Goal: Task Accomplishment & Management: Complete application form

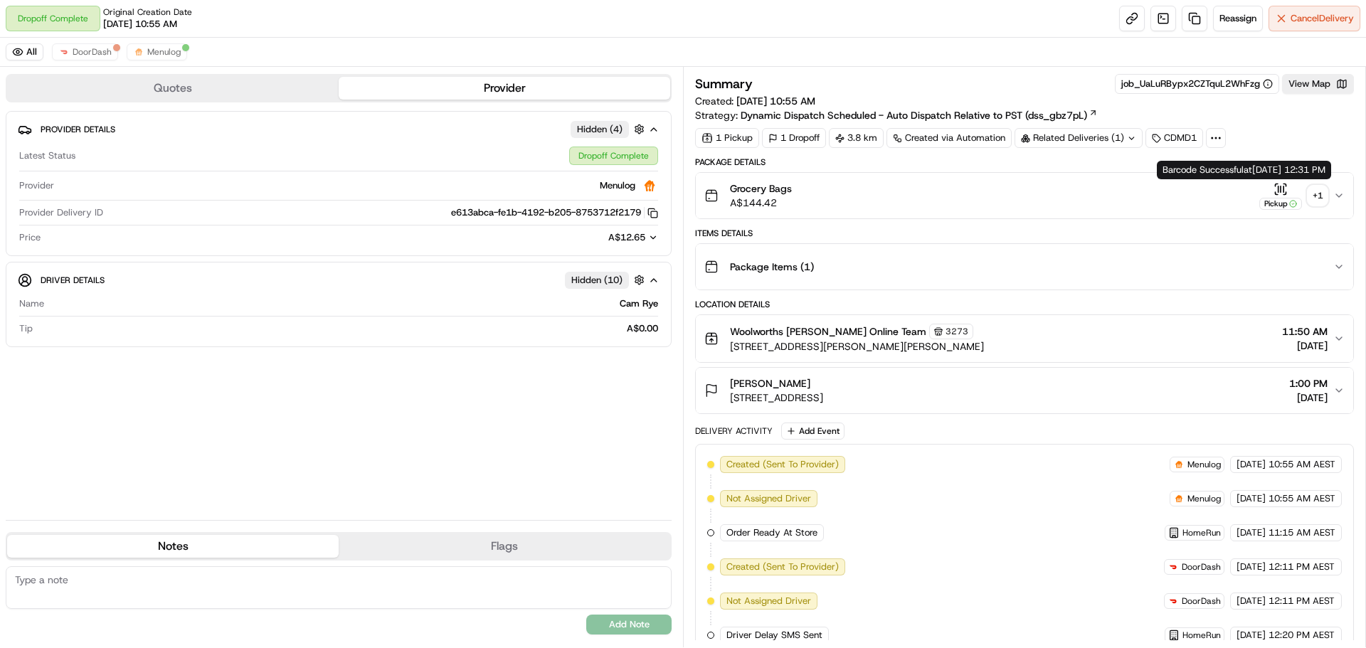
click at [1314, 193] on div "+ 1" at bounding box center [1318, 196] width 20 height 20
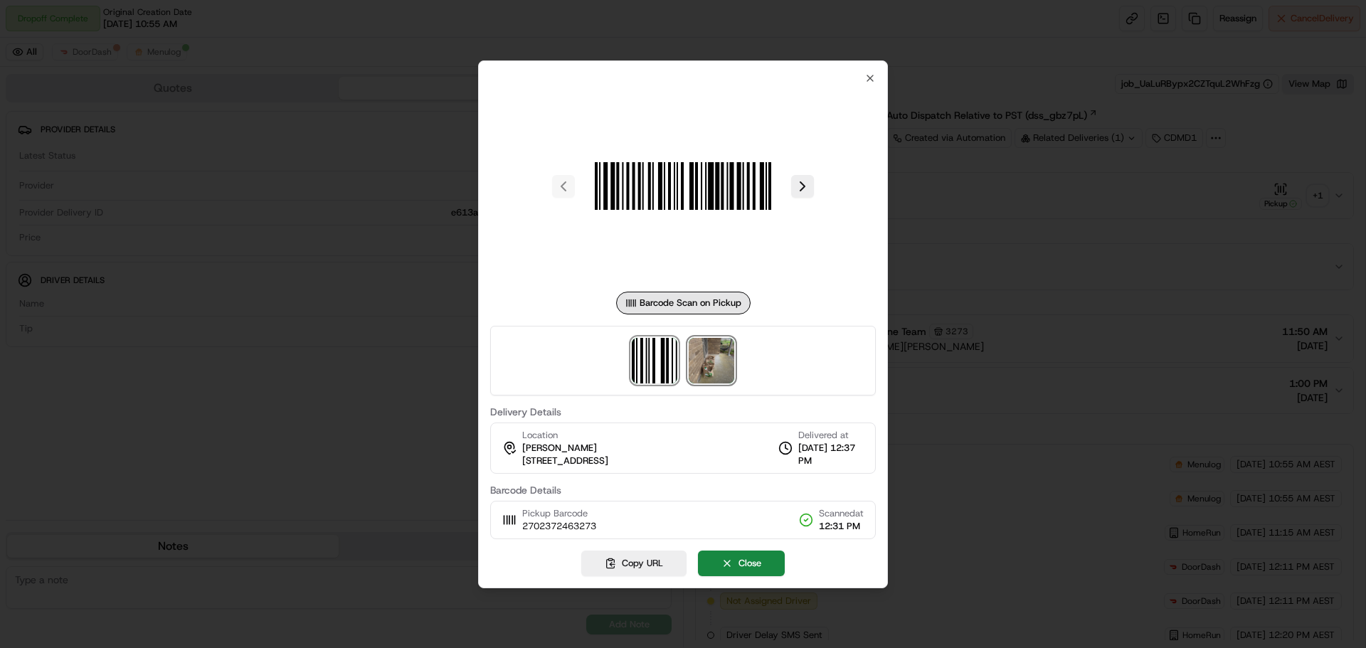
click at [710, 375] on img at bounding box center [712, 361] width 46 height 46
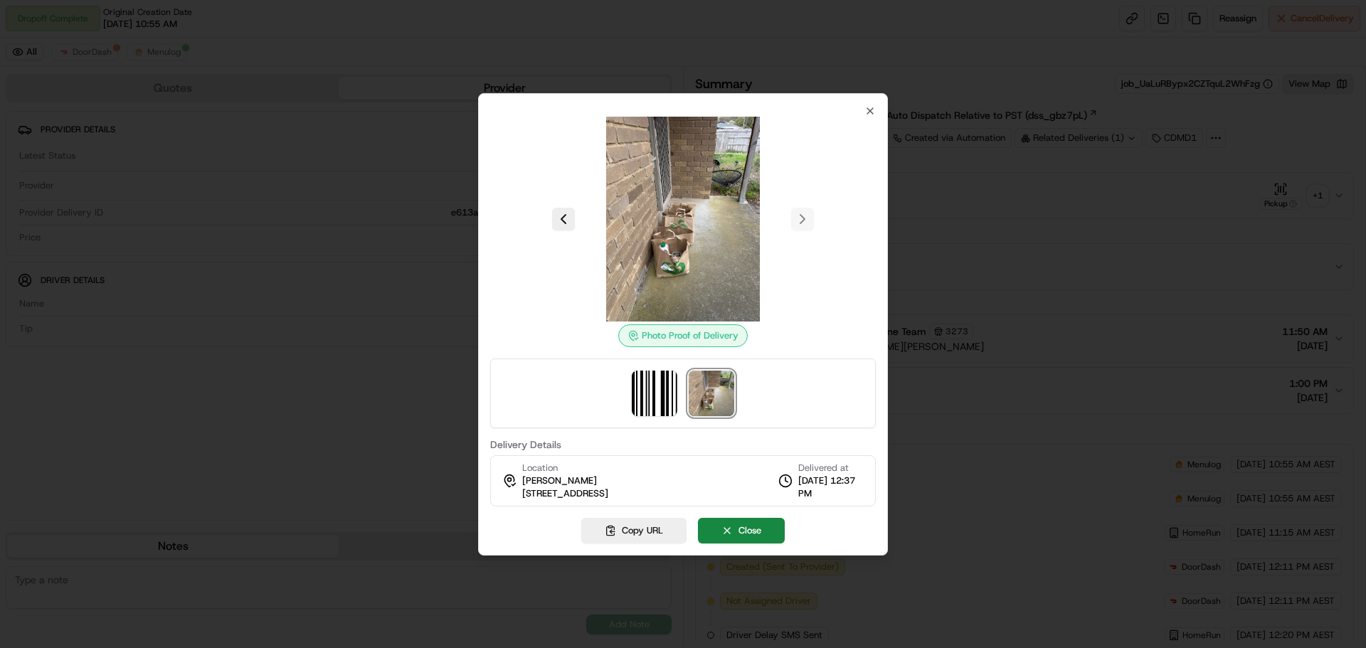
click at [878, 110] on div "Photo Proof of Delivery Delivery Details Location [PERSON_NAME][GEOGRAPHIC_DATA…" at bounding box center [683, 324] width 410 height 463
click at [872, 115] on icon "button" at bounding box center [870, 110] width 11 height 11
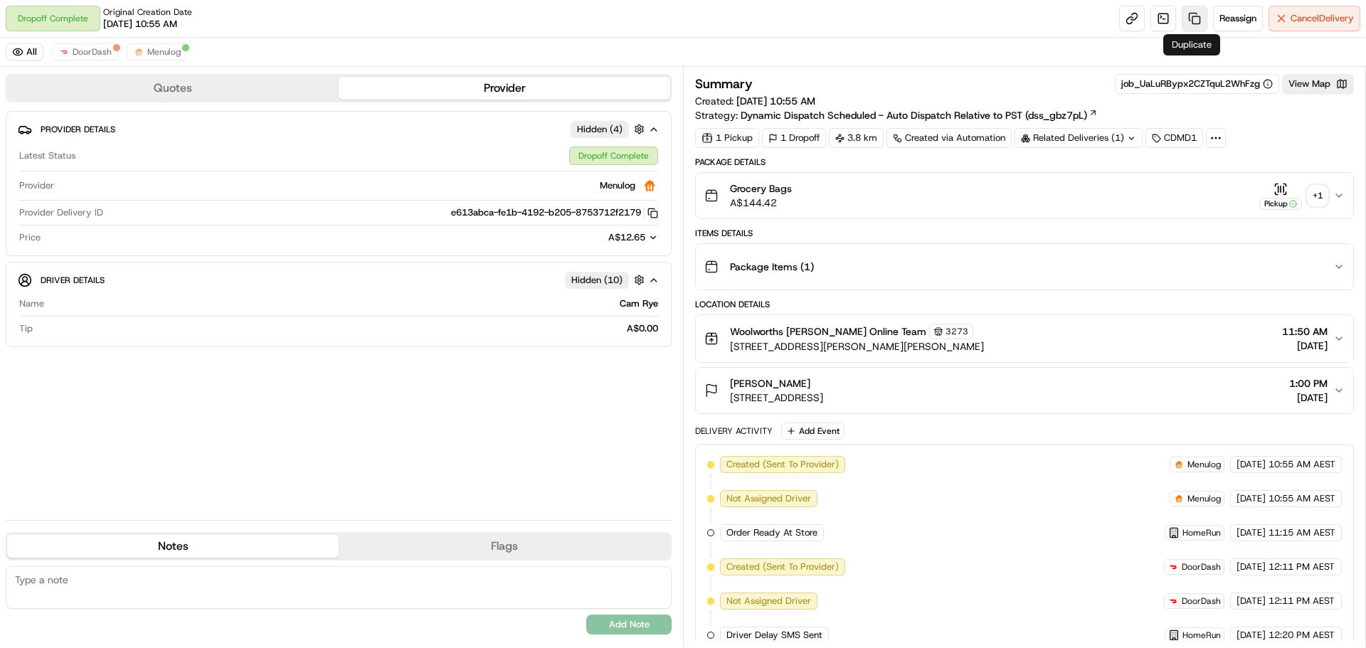
click at [1193, 16] on link at bounding box center [1195, 19] width 26 height 26
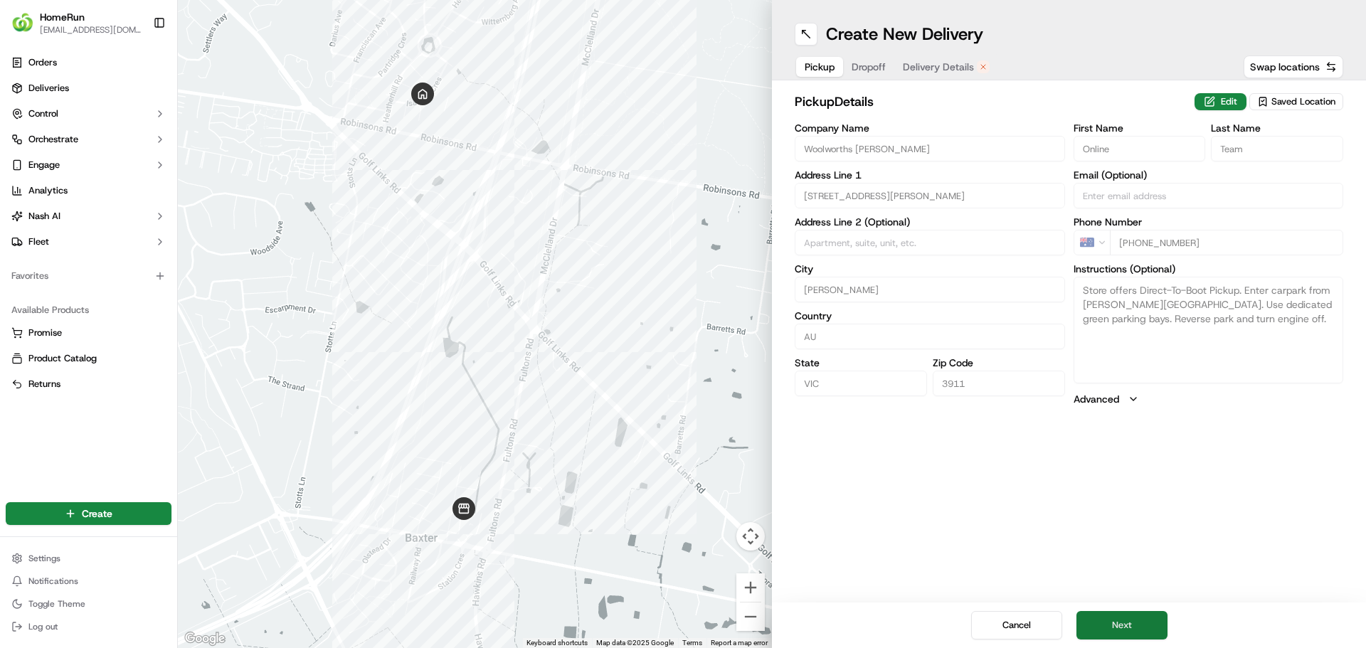
click at [1118, 631] on button "Next" at bounding box center [1122, 625] width 91 height 28
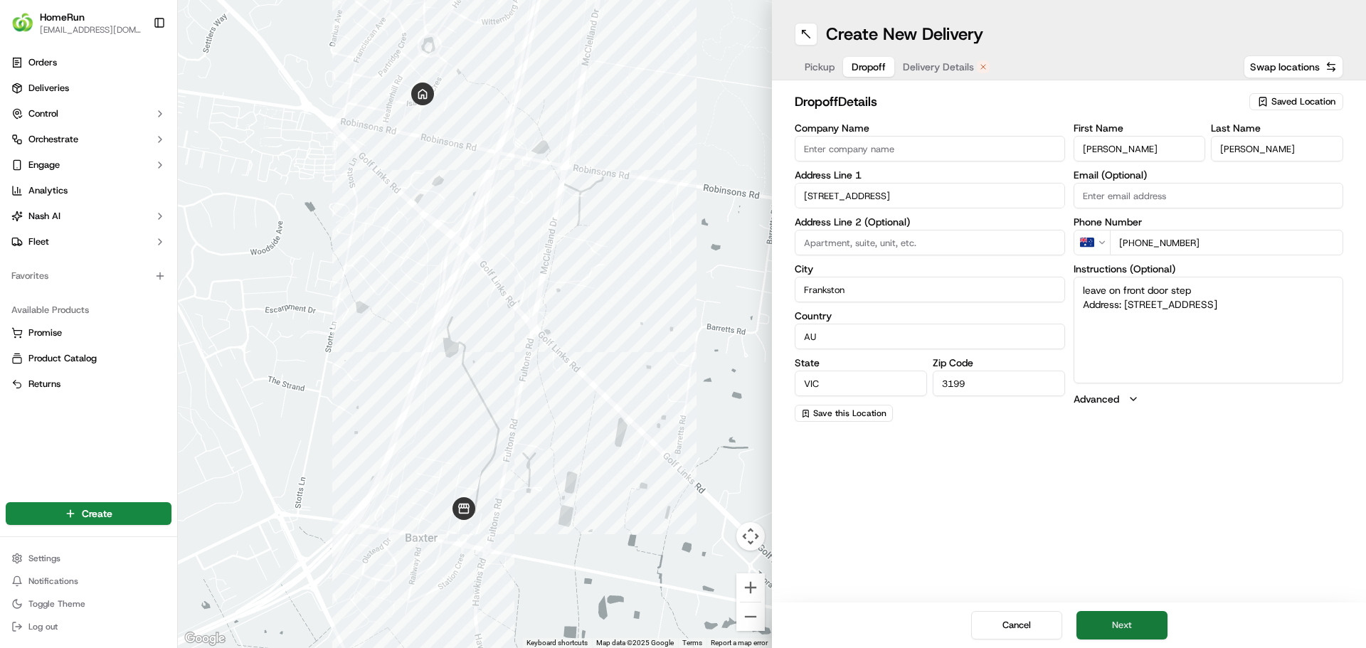
click at [1134, 623] on button "Next" at bounding box center [1122, 625] width 91 height 28
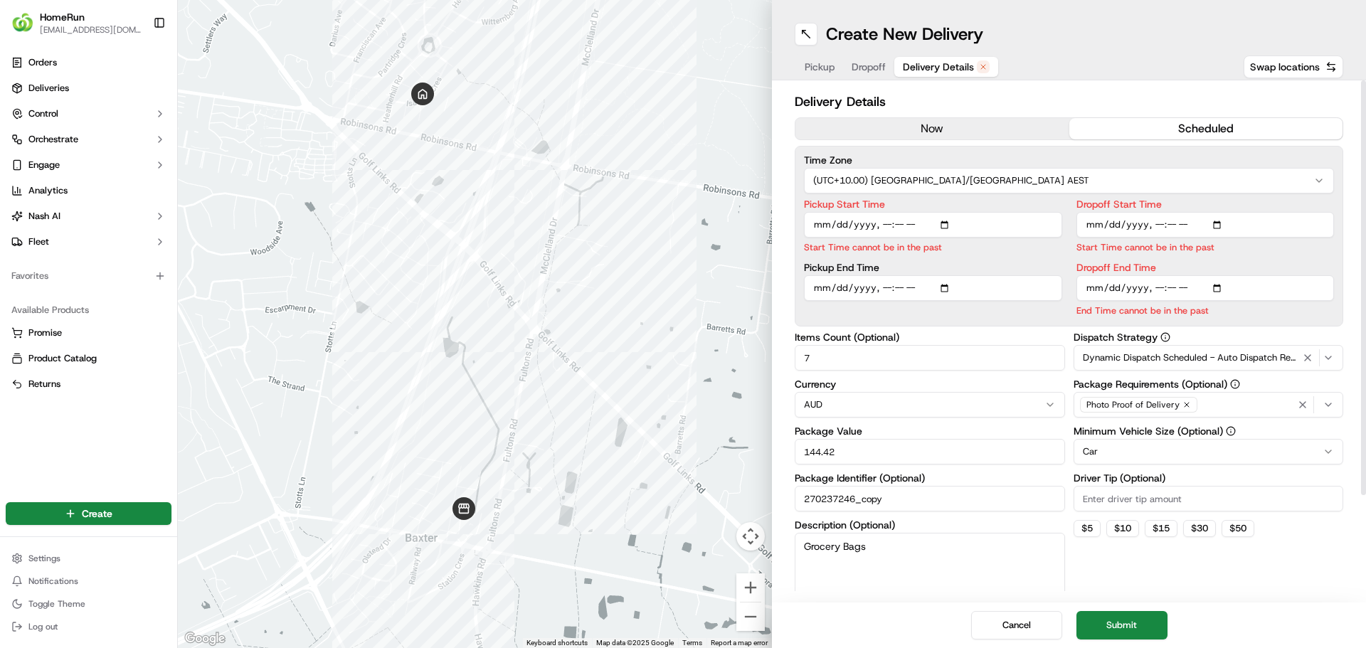
click at [880, 226] on input "Pickup Start Time" at bounding box center [933, 225] width 258 height 26
type input "[DATE]T13:30"
click at [1154, 222] on input "Dropoff Start Time" at bounding box center [1206, 225] width 258 height 26
type input "[DATE]T13:35"
click at [1179, 284] on input "Dropoff End Time" at bounding box center [1206, 288] width 258 height 26
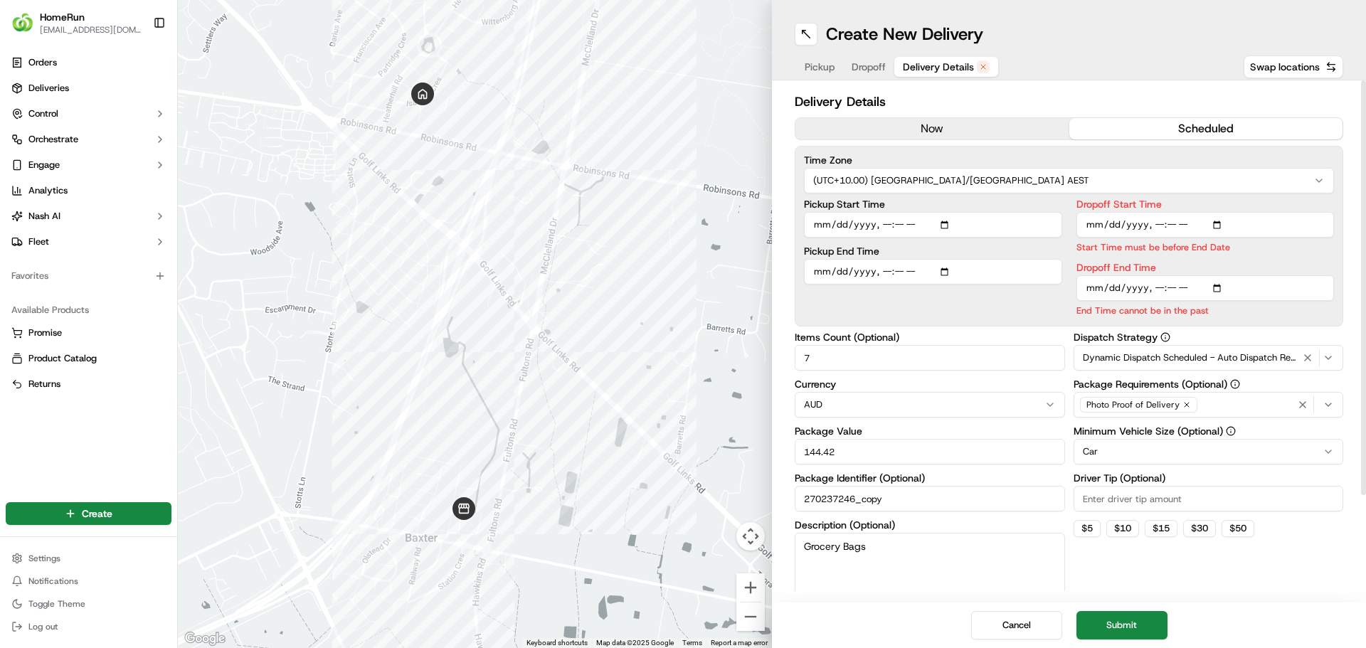
click at [1175, 289] on input "Dropoff End Time" at bounding box center [1206, 288] width 258 height 26
type input "[DATE]T13:45"
click at [1225, 267] on label "Dropoff End Time" at bounding box center [1206, 268] width 258 height 10
click at [1225, 275] on input "Dropoff End Time" at bounding box center [1206, 288] width 258 height 26
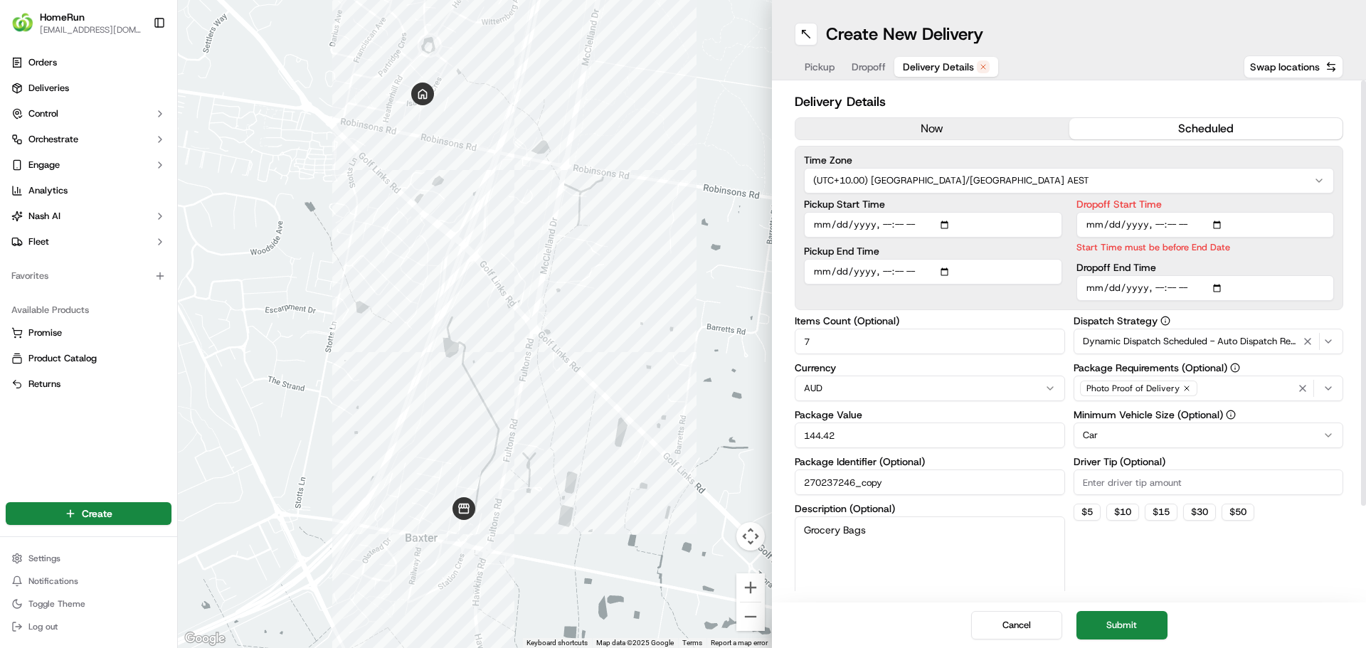
click at [1167, 221] on input "Dropoff Start Time" at bounding box center [1206, 225] width 258 height 26
type input "[DATE]T13:36"
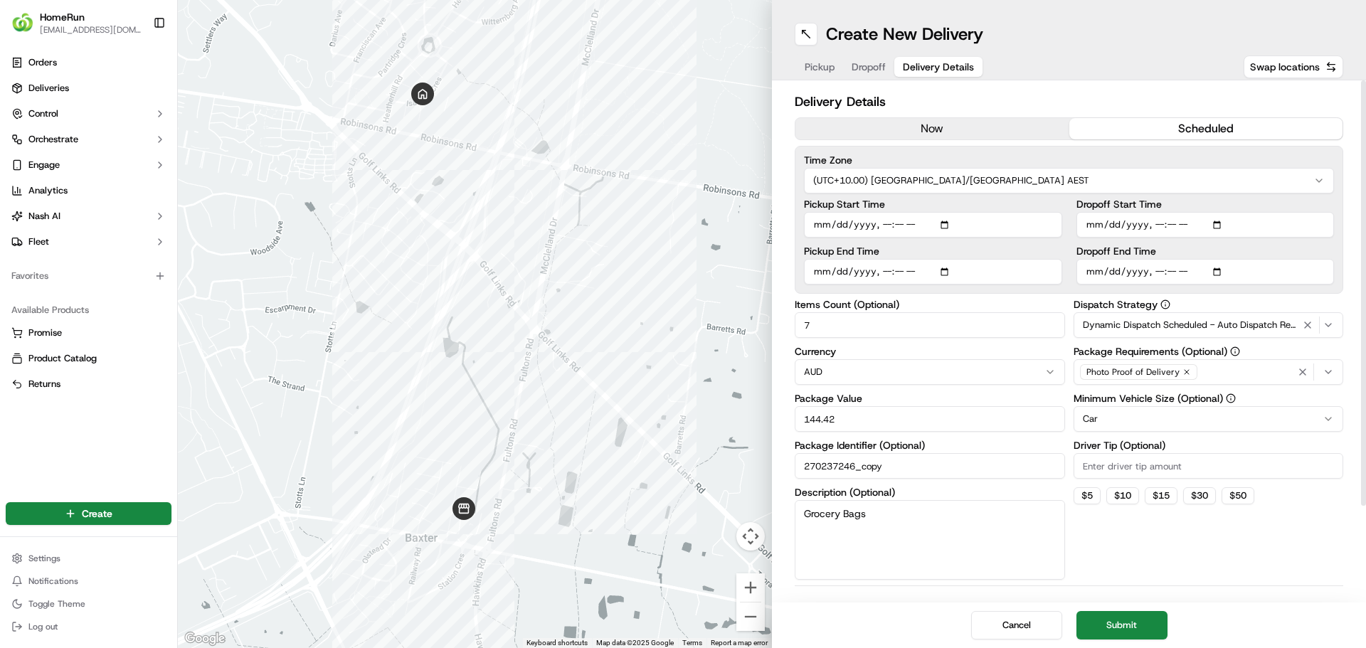
click at [1239, 255] on div "Dropoff Start Time Dropoff End Time" at bounding box center [1206, 241] width 258 height 85
click at [1125, 629] on button "Submit" at bounding box center [1122, 625] width 91 height 28
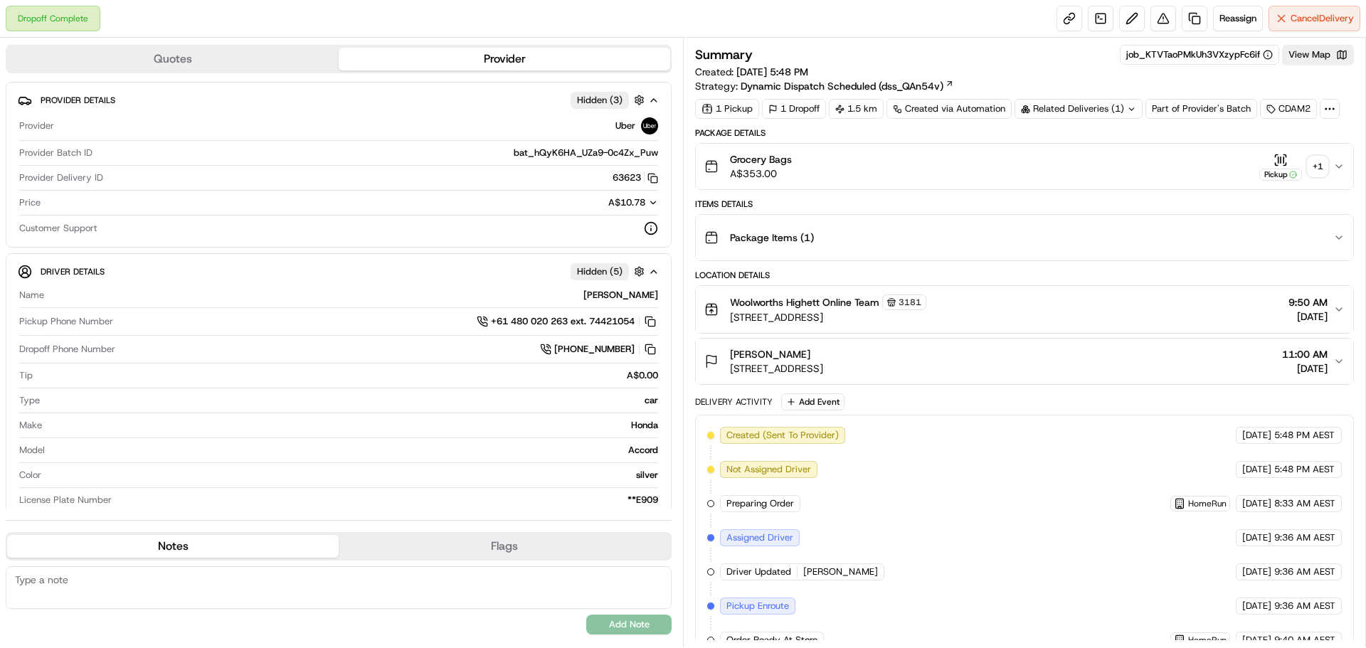
click at [1319, 162] on div "+ 1" at bounding box center [1318, 167] width 20 height 20
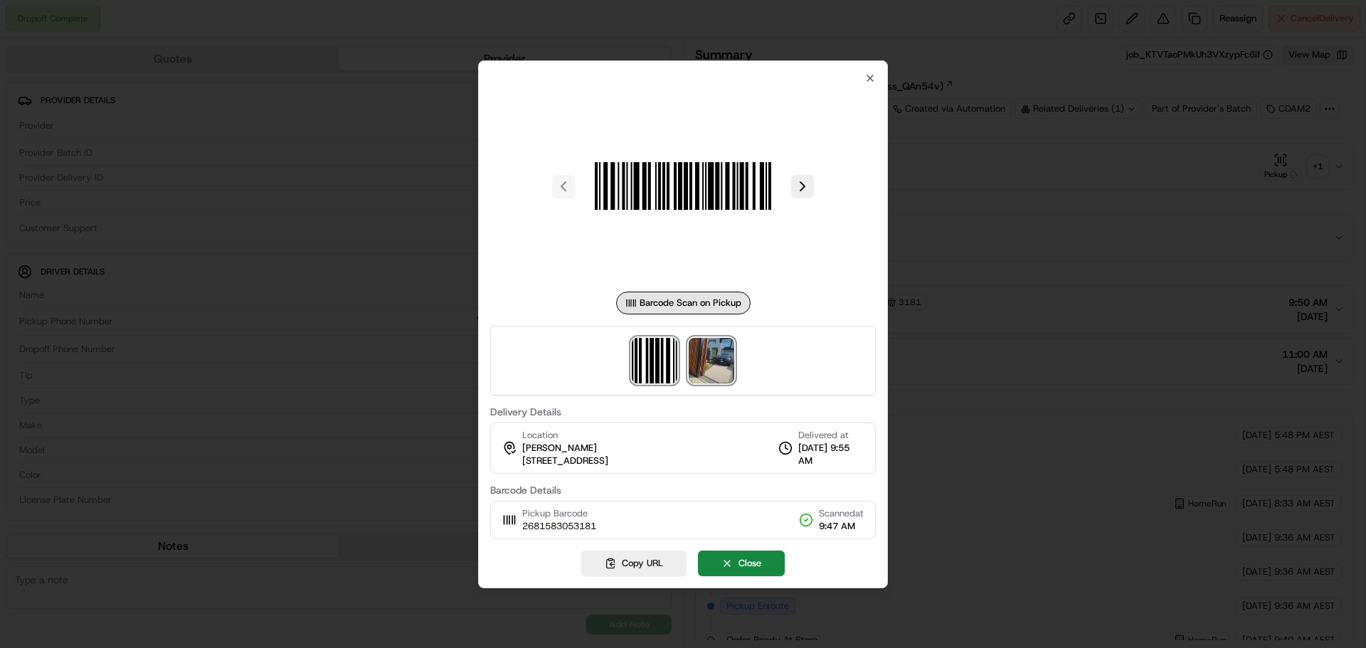
click at [719, 358] on img at bounding box center [712, 361] width 46 height 46
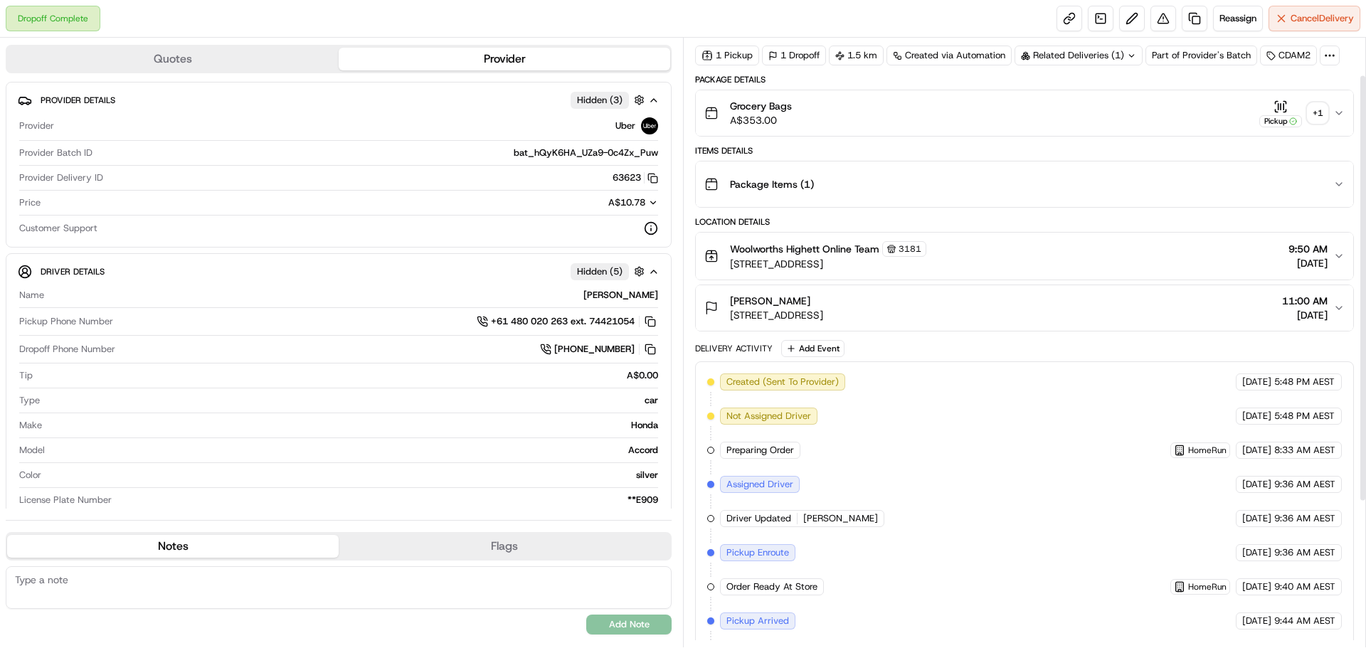
scroll to position [260, 0]
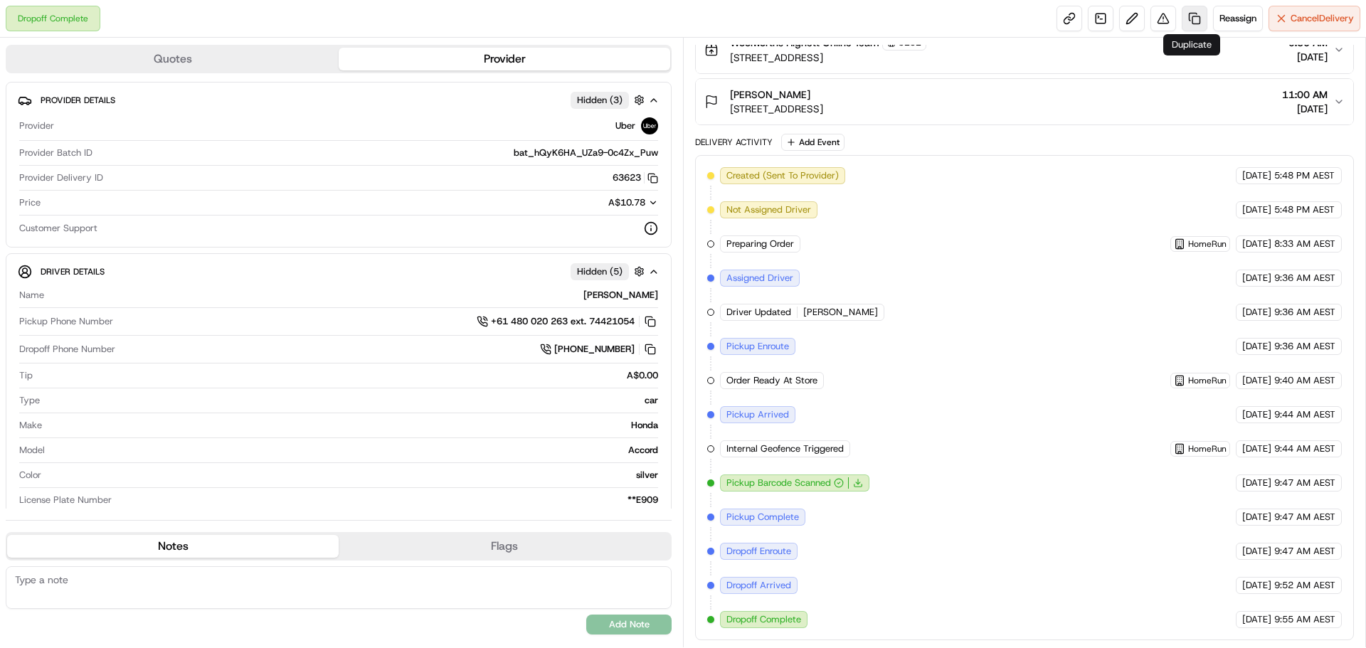
click at [1196, 23] on link at bounding box center [1195, 19] width 26 height 26
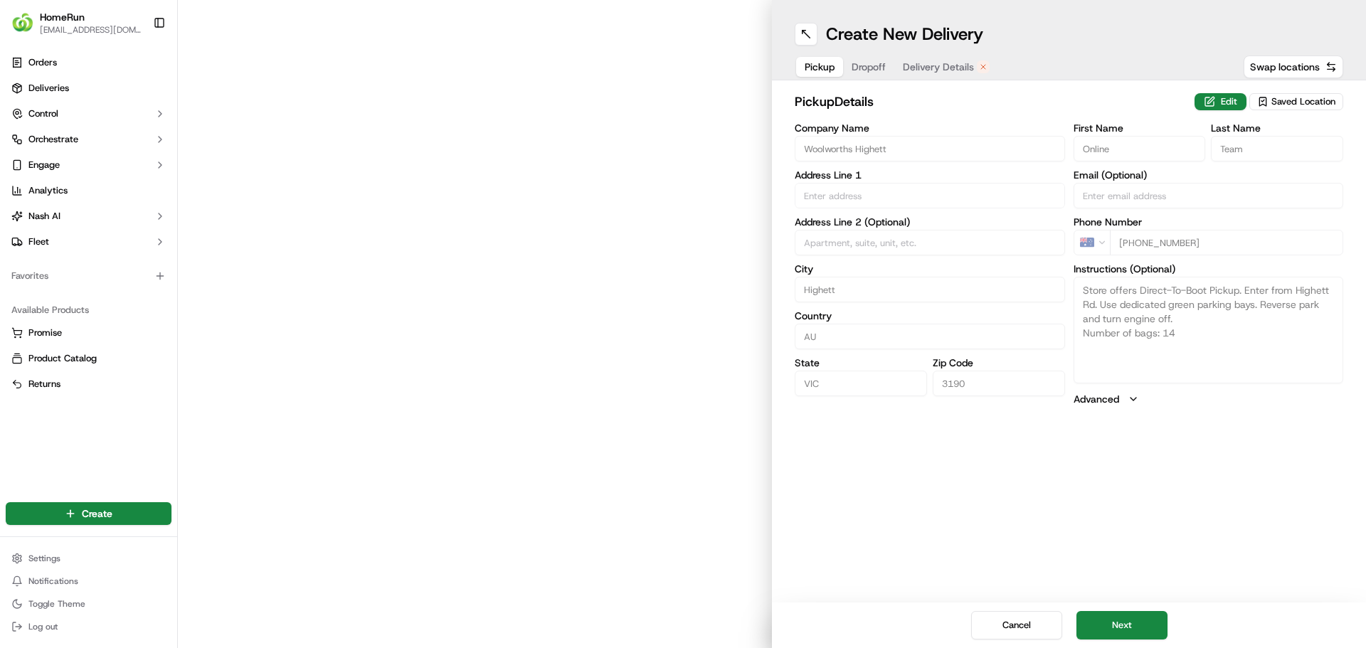
type input "284-286 Highett Rd"
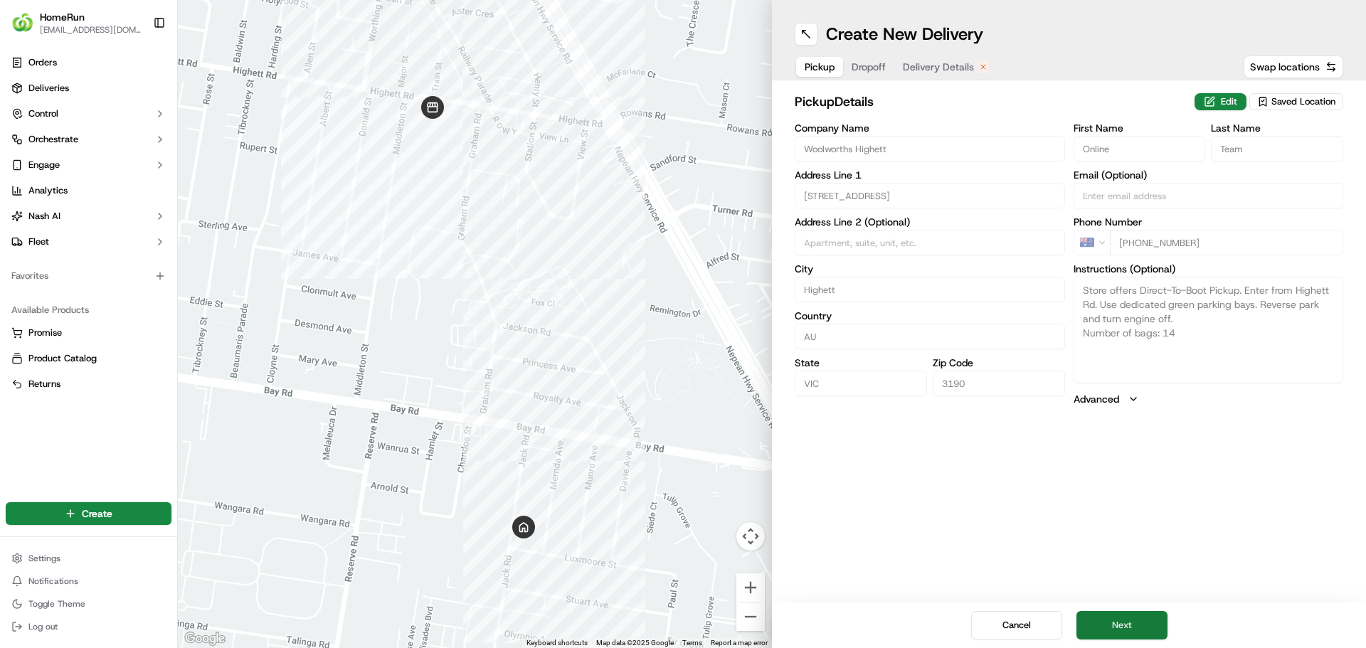
click at [1122, 634] on button "Next" at bounding box center [1122, 625] width 91 height 28
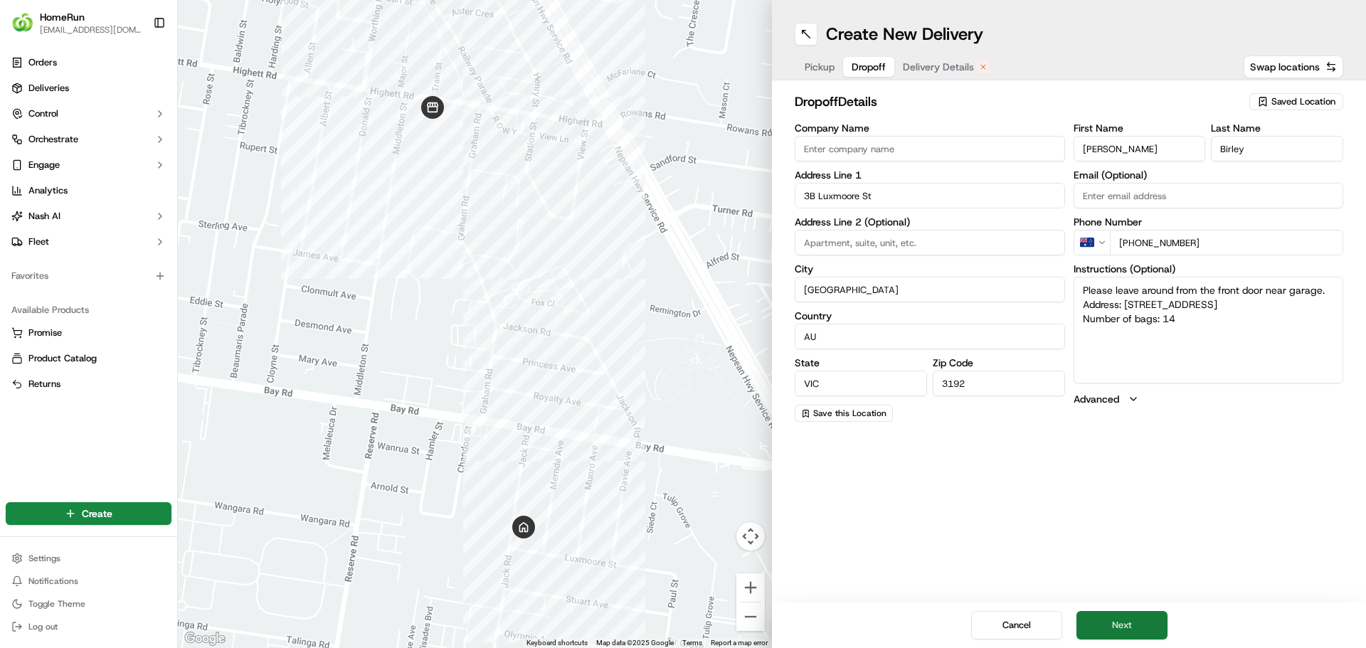
click at [1109, 623] on button "Next" at bounding box center [1122, 625] width 91 height 28
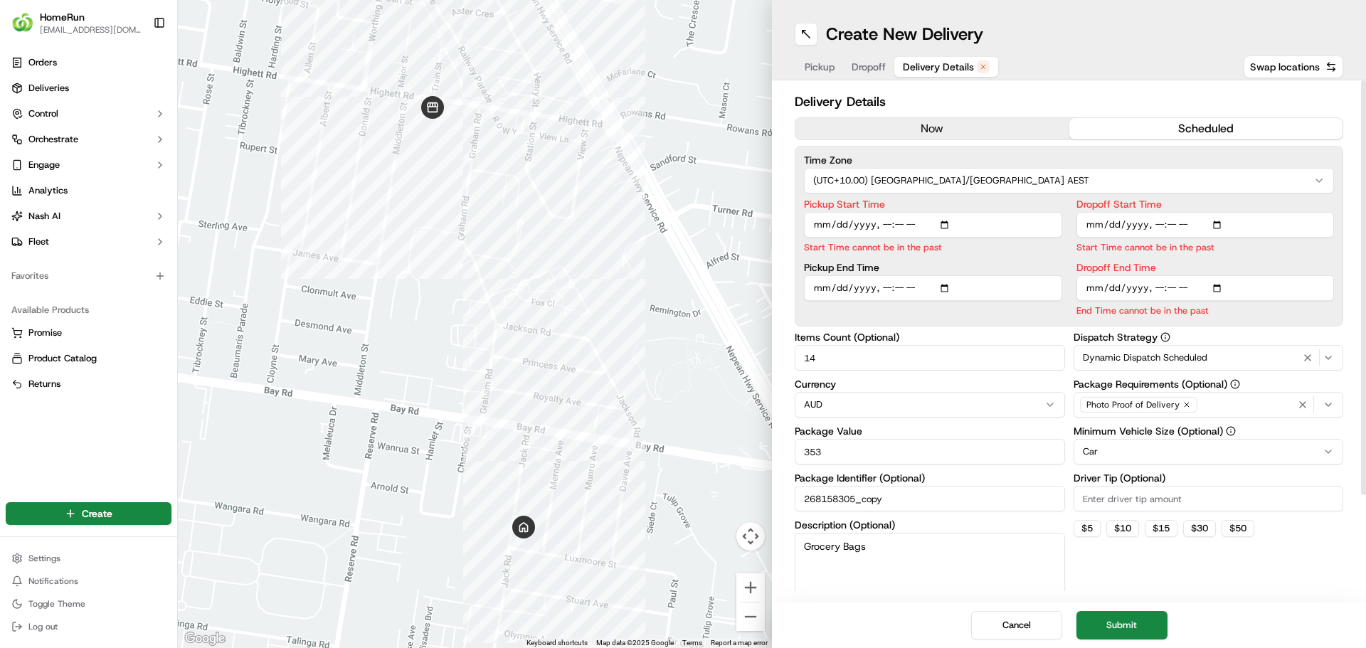
click at [885, 226] on input "Pickup Start Time" at bounding box center [933, 225] width 258 height 26
type input "[DATE]T13:45"
click at [1191, 232] on input "Dropoff Start Time" at bounding box center [1206, 225] width 258 height 26
click at [1159, 228] on input "Dropoff Start Time" at bounding box center [1206, 225] width 258 height 26
click at [1246, 278] on input "Dropoff End Time" at bounding box center [1206, 288] width 258 height 26
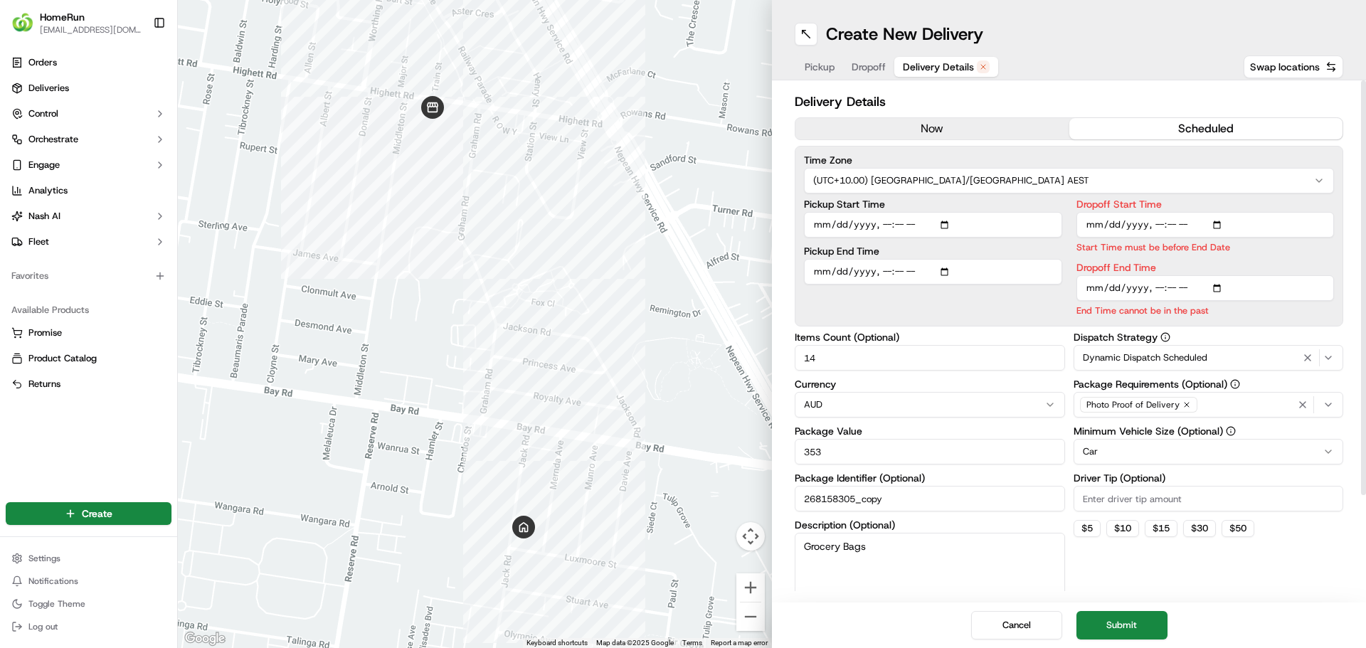
click at [1173, 228] on input "Dropoff Start Time" at bounding box center [1206, 225] width 258 height 26
type input "2025-09-23T13:55"
click at [1151, 290] on input "Dropoff End Time" at bounding box center [1206, 288] width 258 height 26
type input "2025-09-23T14:05"
click at [1237, 280] on input "Dropoff End Time" at bounding box center [1206, 288] width 258 height 26
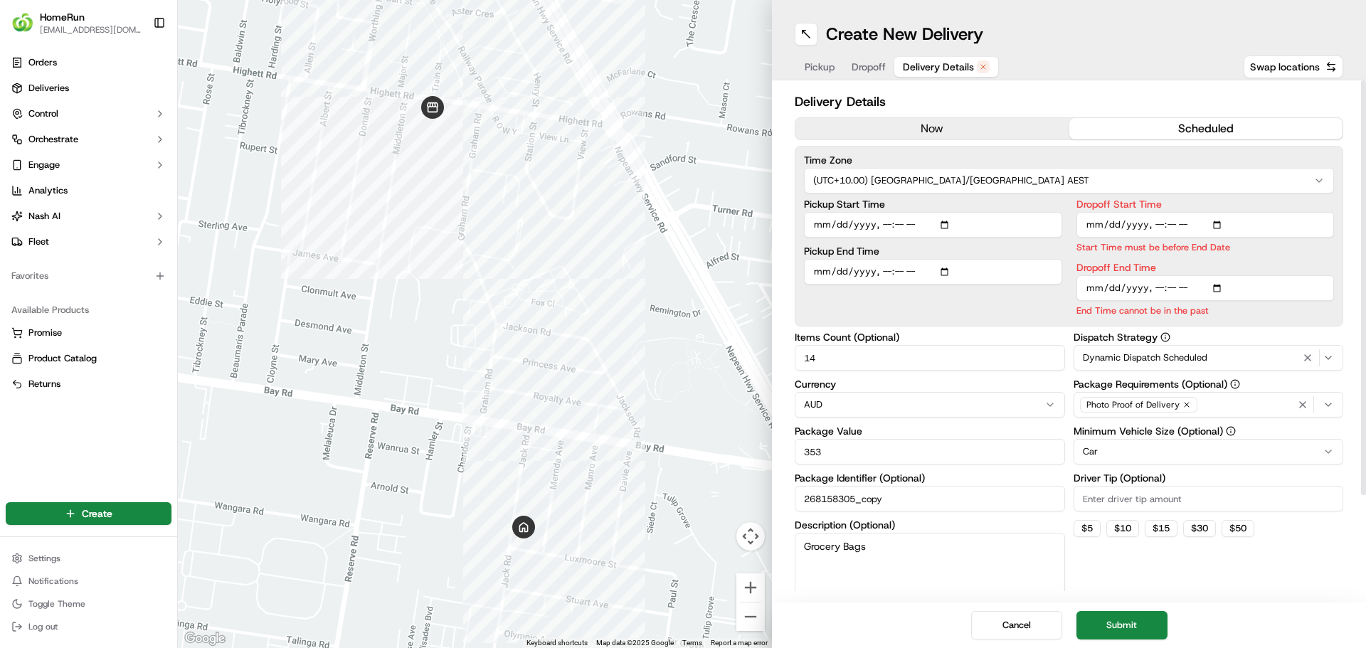
click at [1247, 243] on p "Start Time must be before End Date" at bounding box center [1206, 248] width 258 height 14
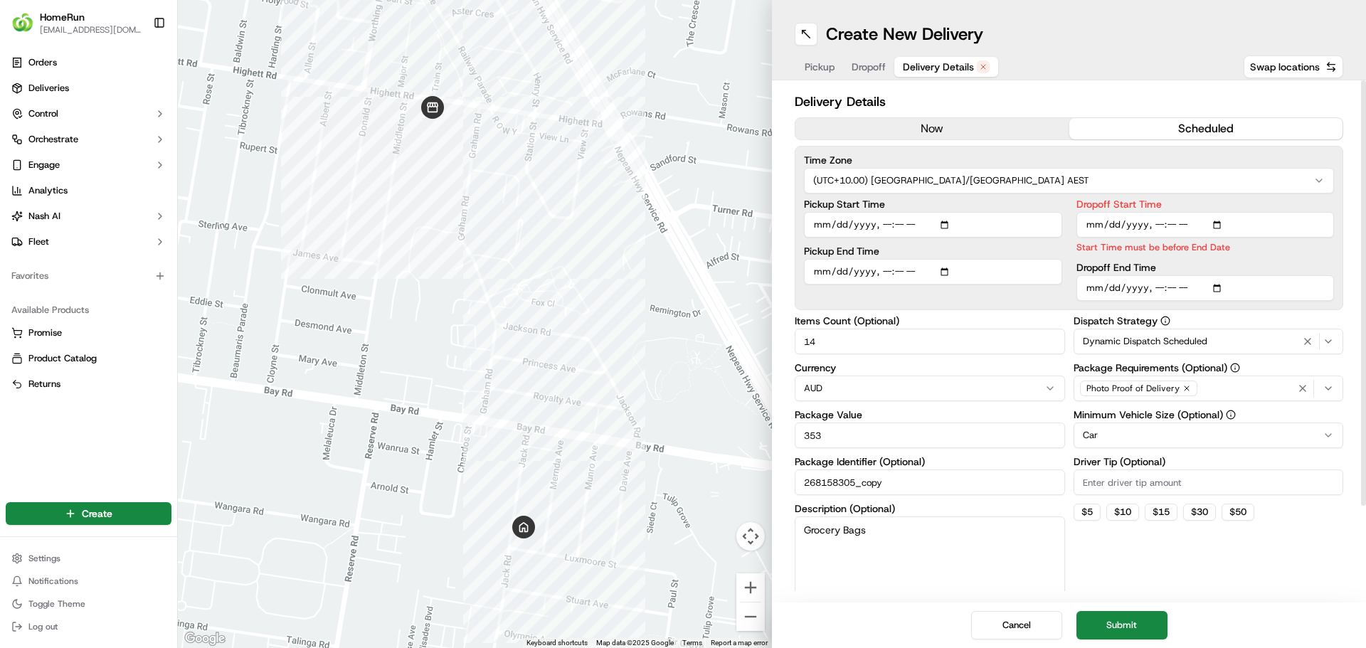
click at [1171, 225] on input "Dropoff Start Time" at bounding box center [1206, 225] width 258 height 26
click at [1285, 228] on input "Dropoff Start Time" at bounding box center [1206, 225] width 258 height 26
click at [1188, 228] on input "Dropoff Start Time" at bounding box center [1206, 225] width 258 height 26
click at [1174, 226] on input "Dropoff Start Time" at bounding box center [1206, 225] width 258 height 26
type input "2025-09-23T13:50"
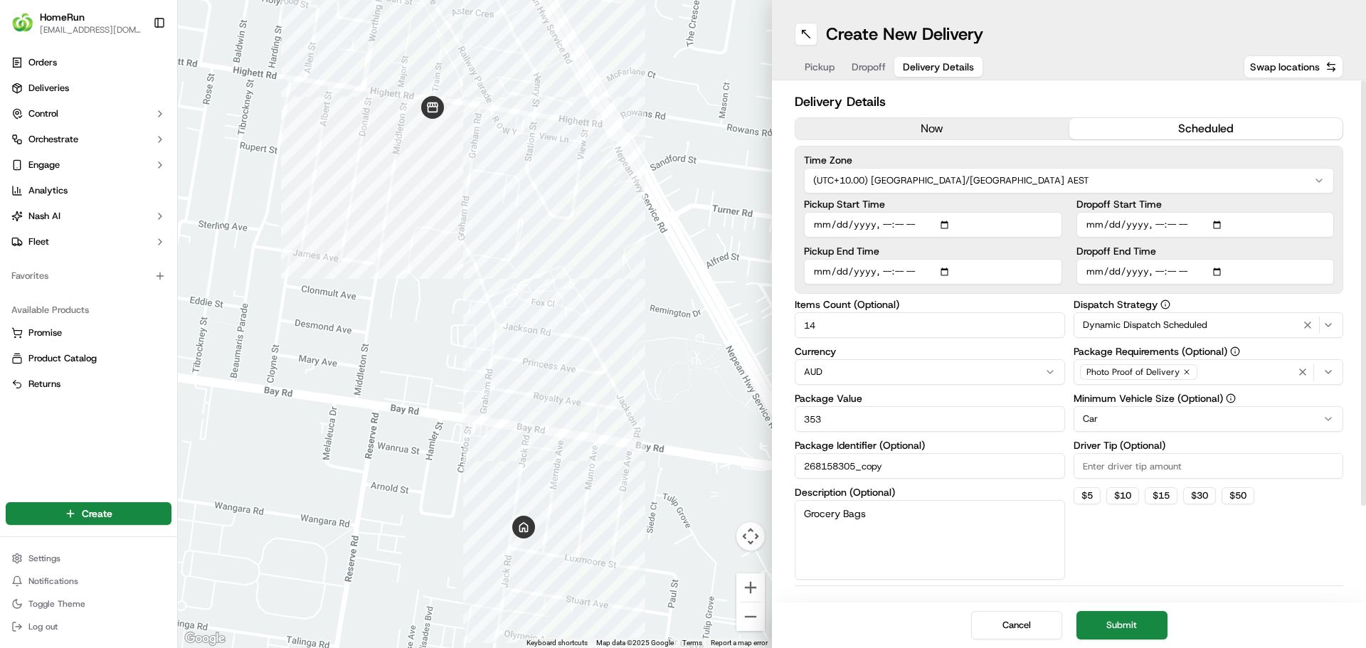
click at [947, 246] on label "Pickup End Time" at bounding box center [933, 251] width 258 height 10
click at [947, 259] on input "Pickup End Time" at bounding box center [933, 272] width 258 height 26
click at [1133, 629] on button "Submit" at bounding box center [1122, 625] width 91 height 28
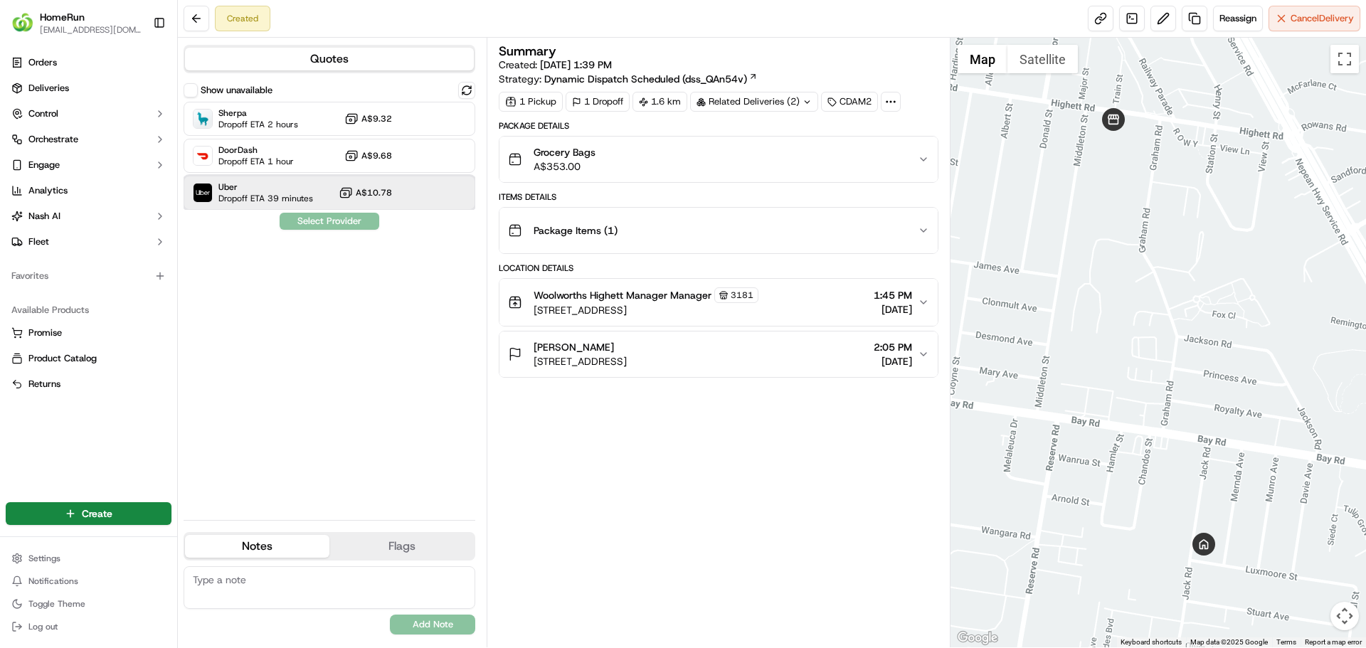
click at [384, 184] on div "Uber Dropoff ETA 39 minutes A$10.78" at bounding box center [330, 193] width 292 height 34
click at [349, 223] on button "Assign Provider" at bounding box center [329, 221] width 101 height 17
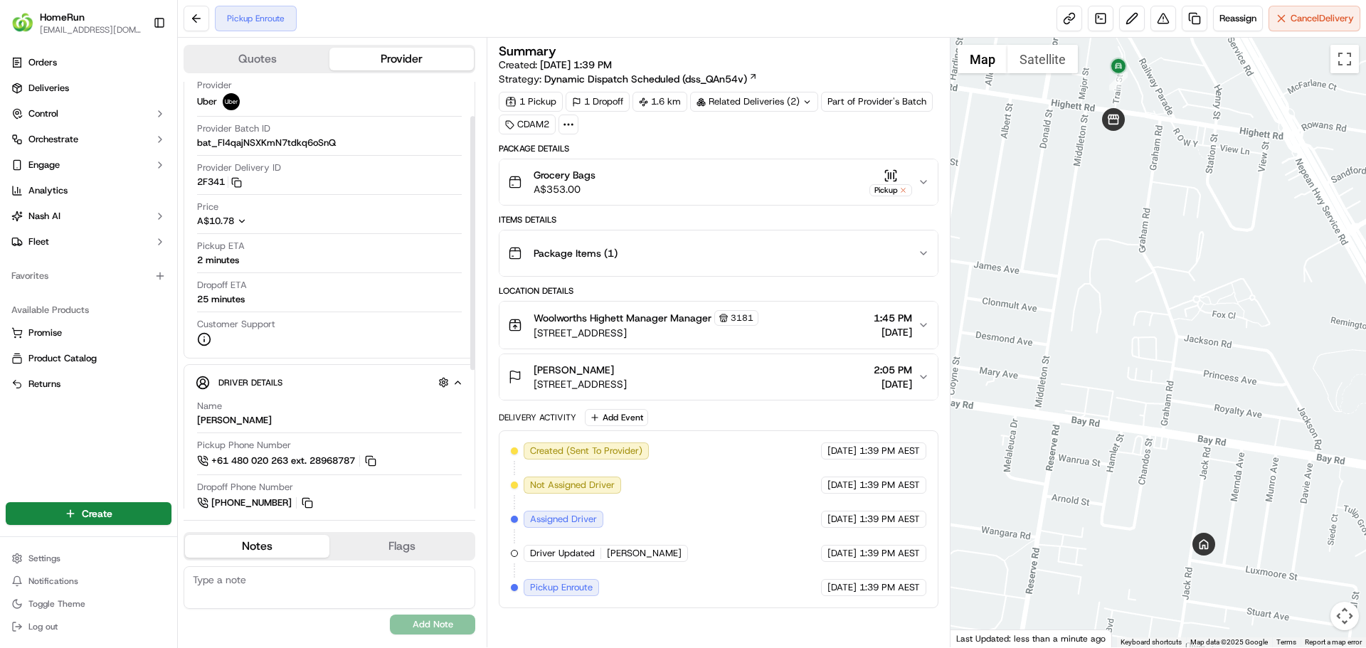
scroll to position [71, 0]
